Goal: Information Seeking & Learning: Learn about a topic

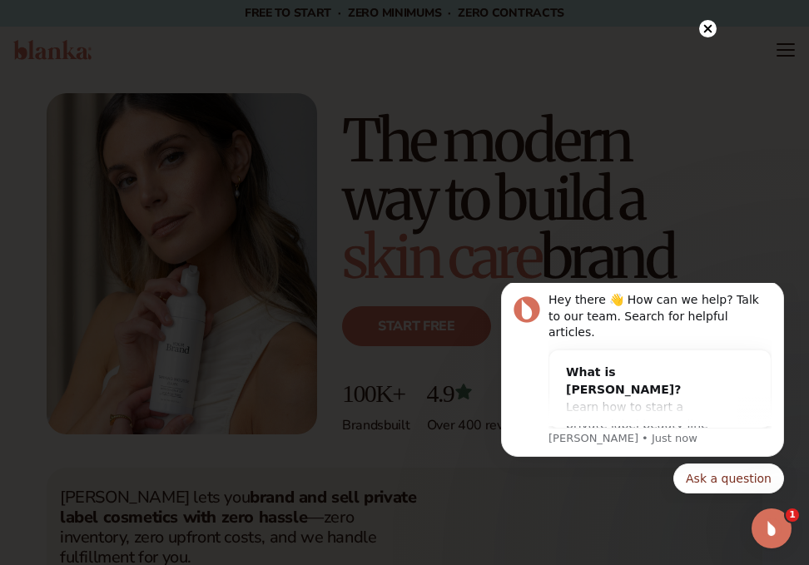
click at [87, 32] on circle at bounding box center [707, 28] width 17 height 17
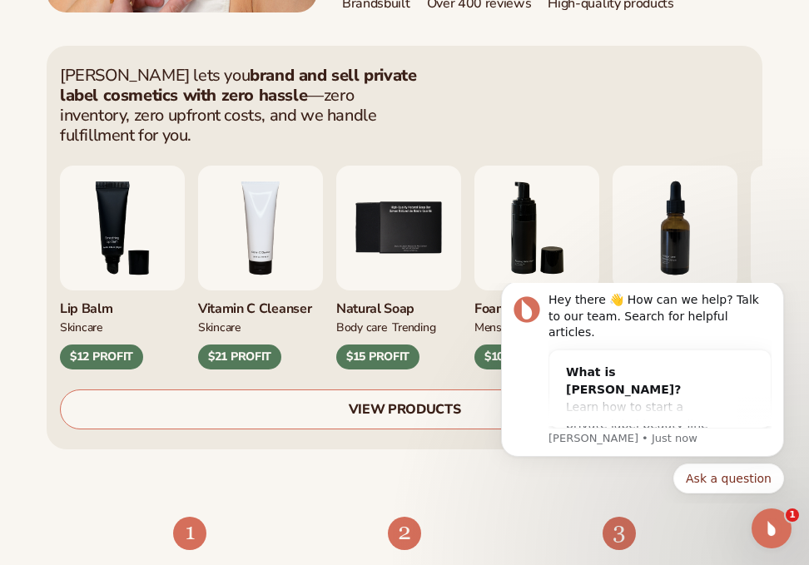
scroll to position [499, 0]
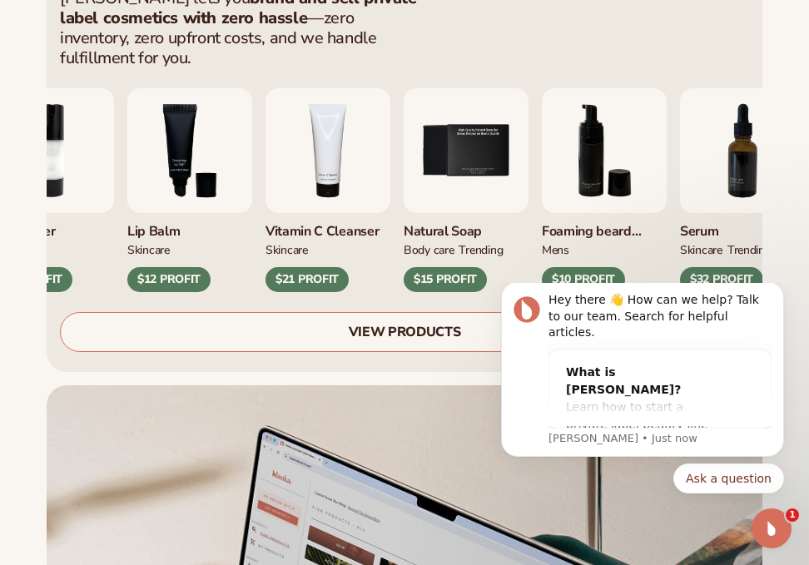
click at [87, 95] on img "4 / 9" at bounding box center [327, 150] width 125 height 125
click at [87, 95] on div "$21 PROFIT" at bounding box center [306, 279] width 83 height 25
click at [87, 95] on link "VIEW PRODUCTS" at bounding box center [404, 332] width 689 height 40
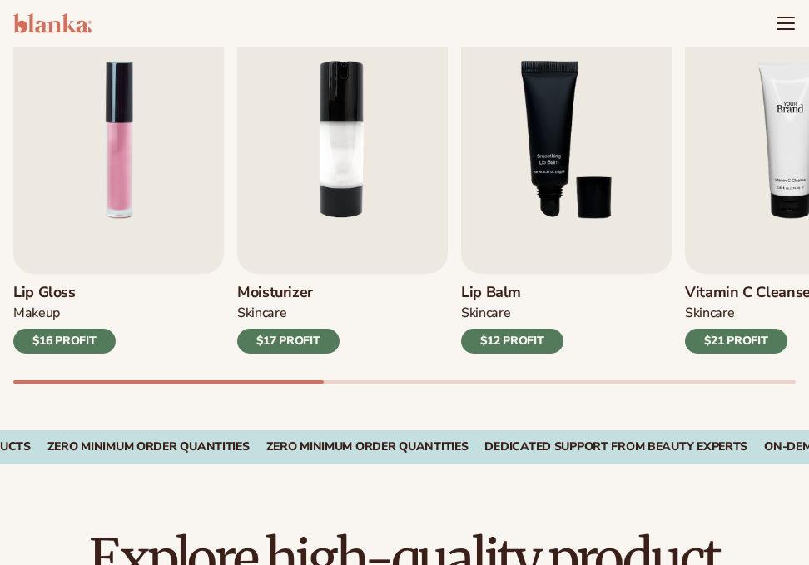
scroll to position [499, 0]
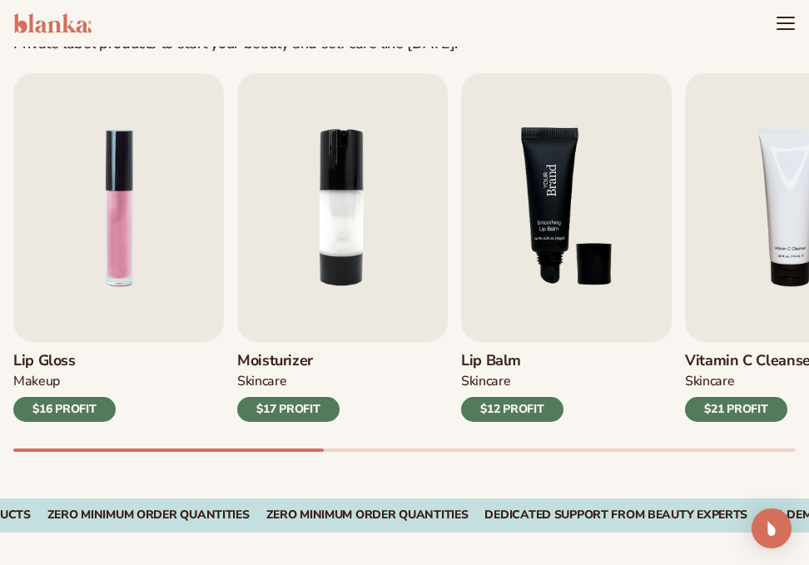
click at [549, 305] on img "3 / 9" at bounding box center [566, 207] width 211 height 269
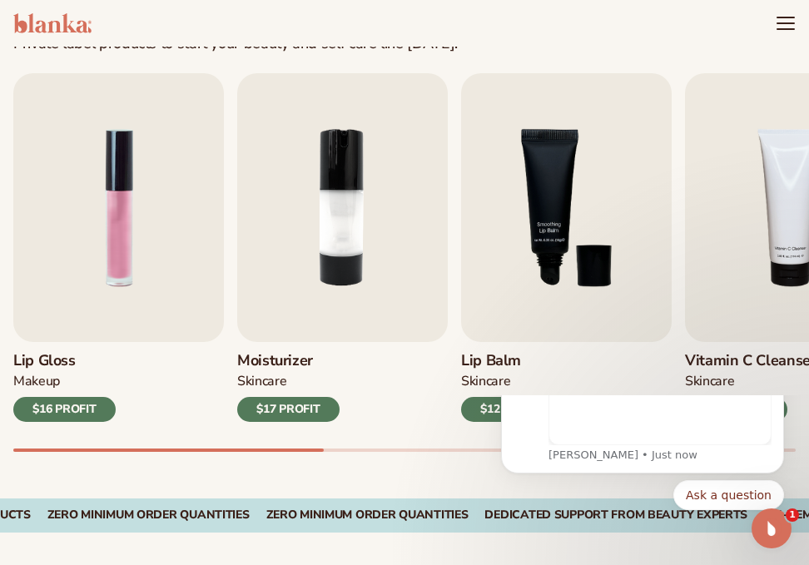
scroll to position [0, 0]
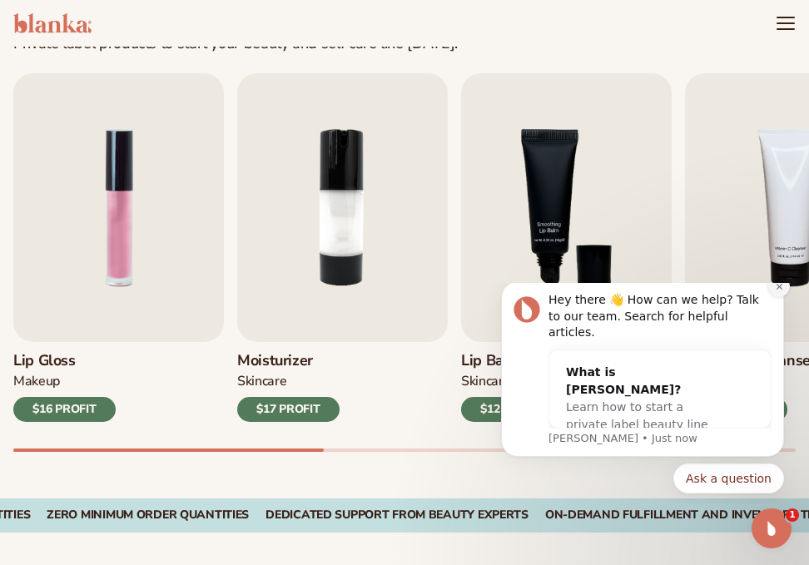
click at [776, 291] on icon "Dismiss notification" at bounding box center [779, 286] width 9 height 9
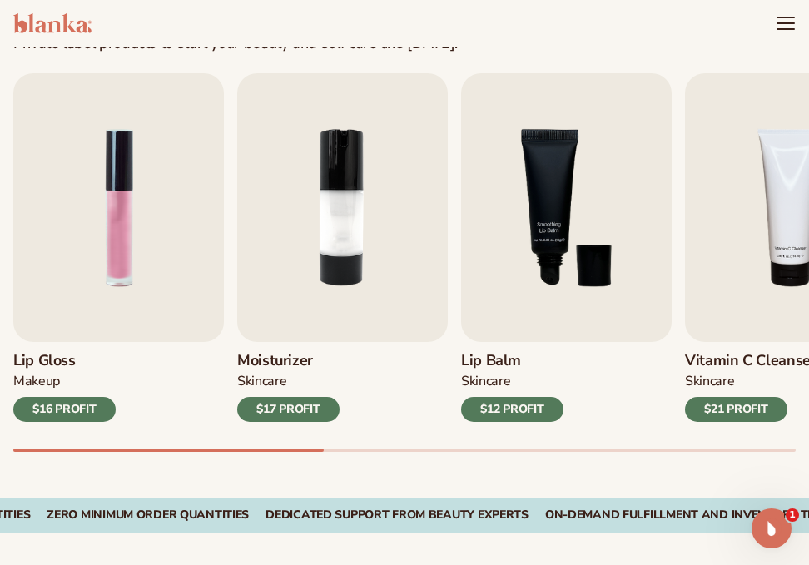
click at [498, 352] on h3 "Lip Balm" at bounding box center [512, 361] width 102 height 18
click at [500, 358] on h3 "Lip Balm" at bounding box center [512, 361] width 102 height 18
